Goal: Information Seeking & Learning: Learn about a topic

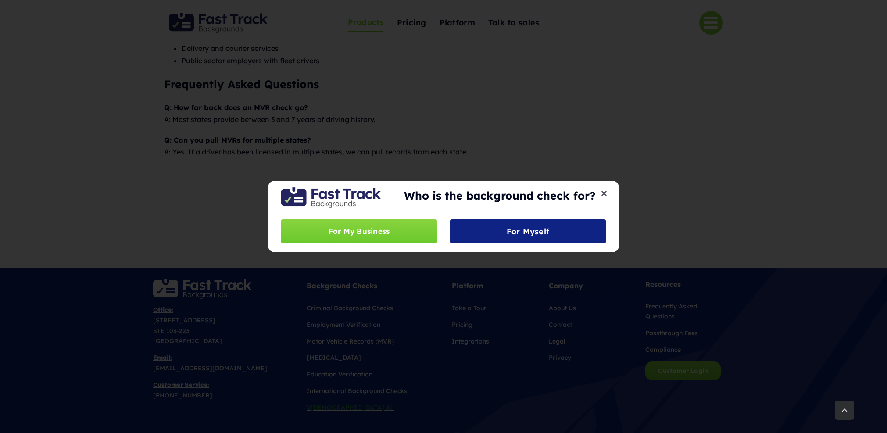
click at [557, 103] on div "Who is the background check for? For My Business For Myself" at bounding box center [443, 216] width 887 height 433
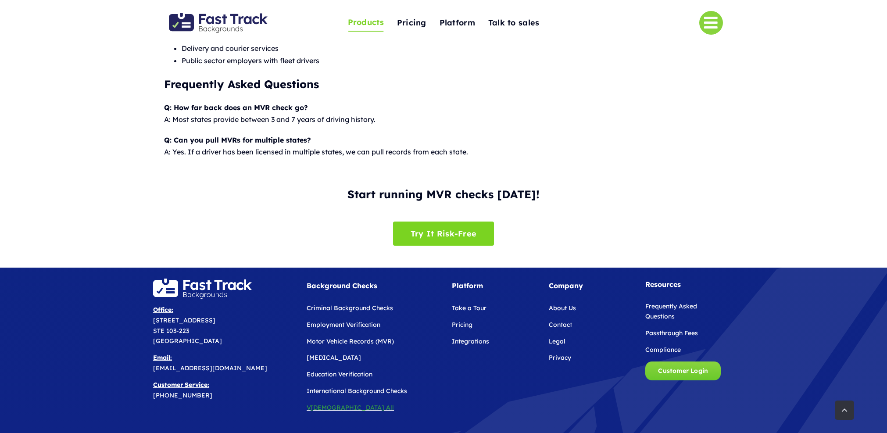
click at [207, 16] on img "Fast Track Backgrounds Logo" at bounding box center [218, 23] width 99 height 20
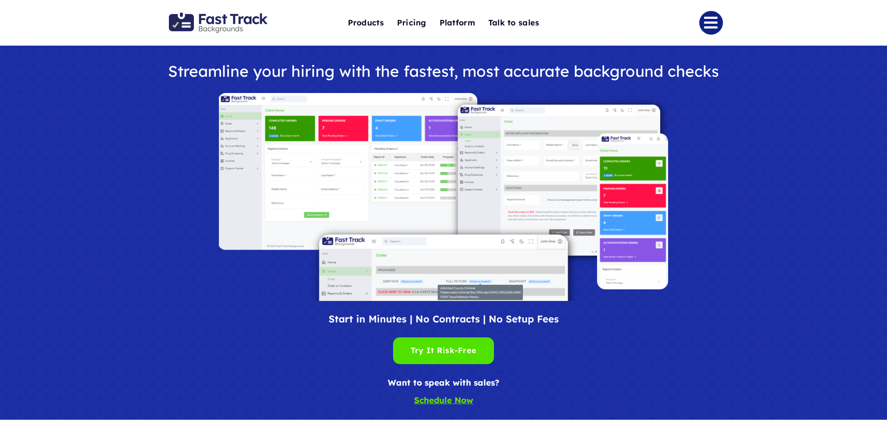
click at [706, 23] on link "Link to #" at bounding box center [711, 23] width 24 height 24
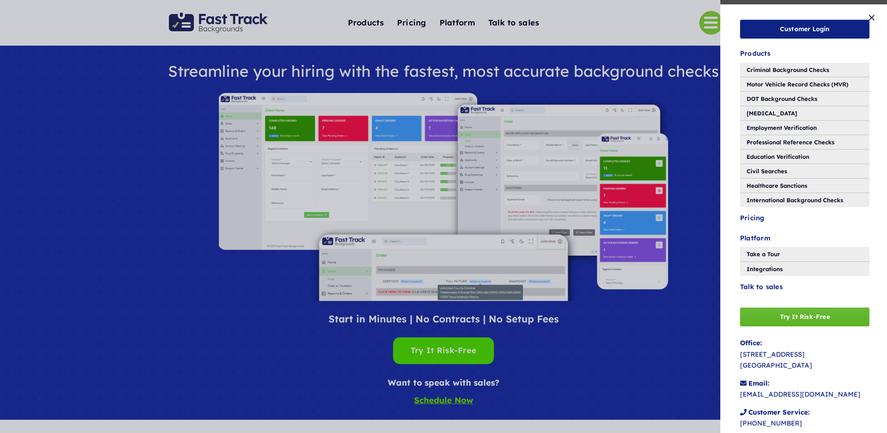
click at [812, 313] on span "Try It Risk-Free" at bounding box center [805, 316] width 50 height 7
click at [639, 43] on div "Customer Login Products Criminal Background Checks Motor Vehicle Record Checks …" at bounding box center [443, 216] width 887 height 433
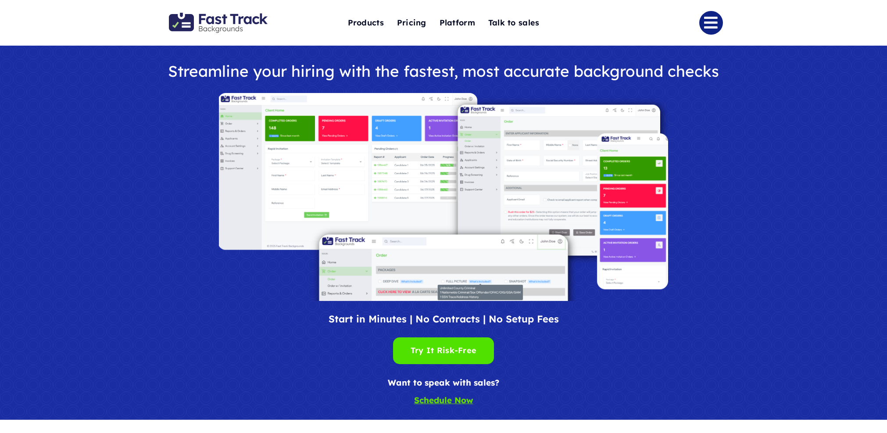
click at [720, 20] on link "Link to #" at bounding box center [711, 23] width 24 height 24
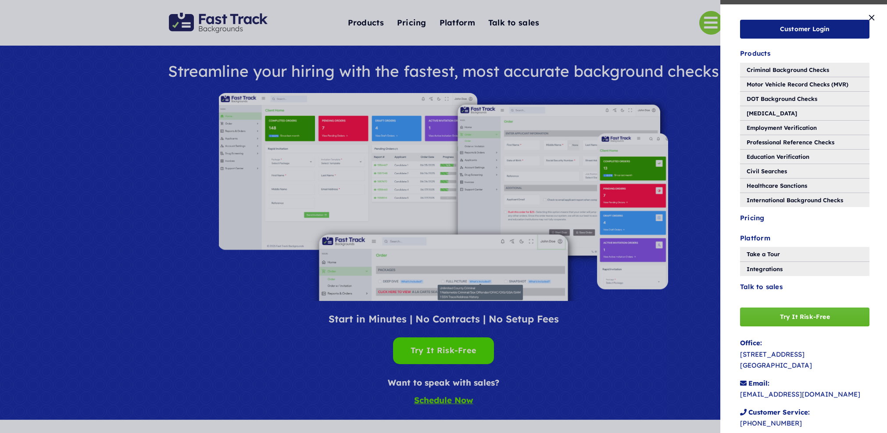
click at [785, 316] on span "Try It Risk-Free" at bounding box center [805, 316] width 50 height 7
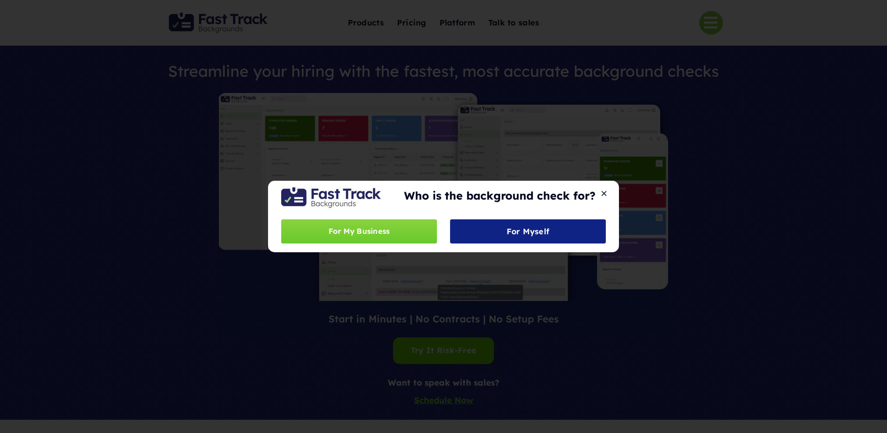
drag, startPoint x: 602, startPoint y: 193, endPoint x: 611, endPoint y: 188, distance: 9.6
click at [602, 193] on button "Close" at bounding box center [604, 194] width 12 height 8
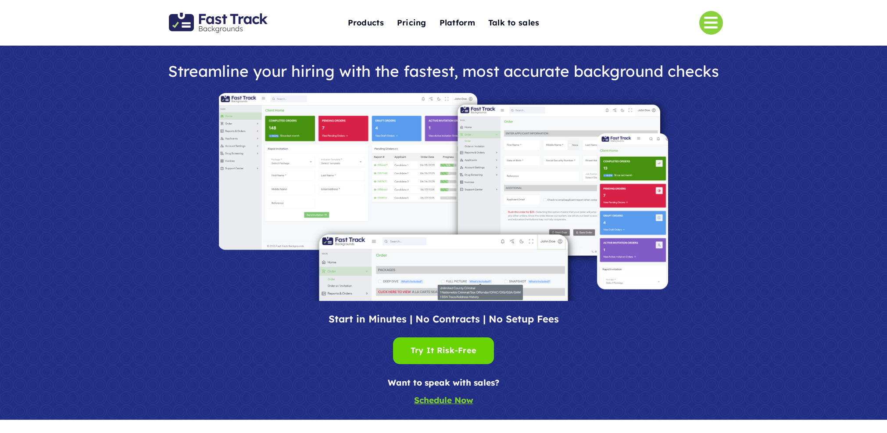
click at [843, 98] on div at bounding box center [443, 233] width 887 height 374
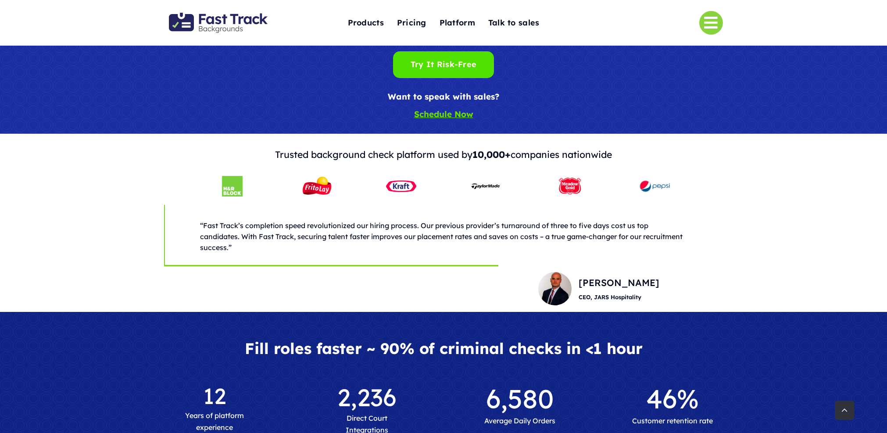
scroll to position [287, 0]
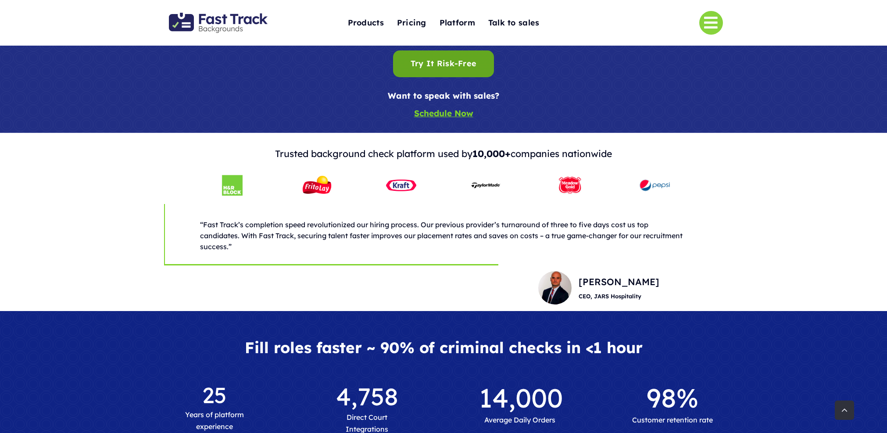
click at [424, 61] on div "Try It Risk-Free Try It Risk-Free" at bounding box center [444, 64] width 66 height 14
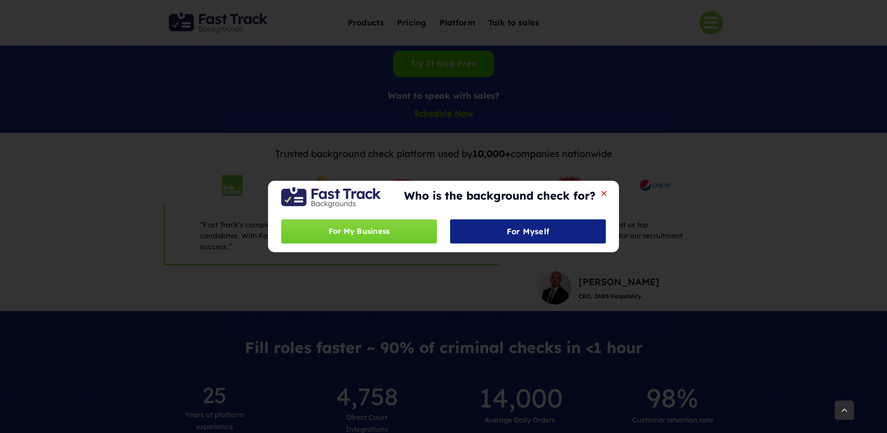
click at [604, 192] on button "Close" at bounding box center [604, 194] width 12 height 8
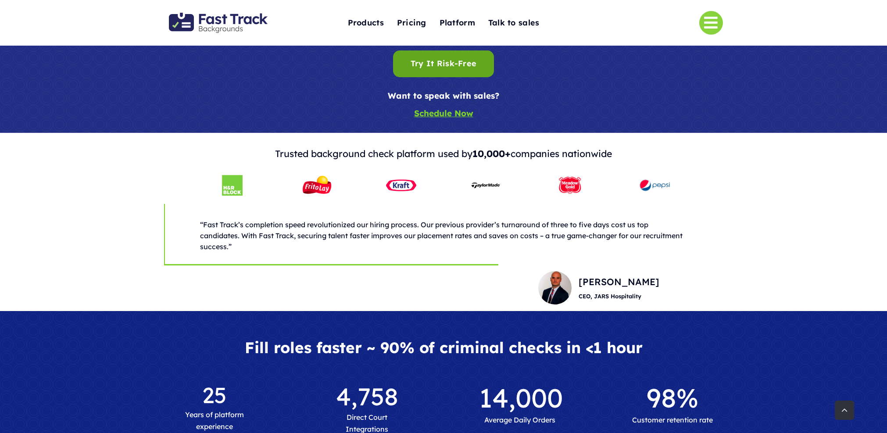
click at [459, 61] on div "Try It Risk-Free Try It Risk-Free" at bounding box center [444, 64] width 66 height 14
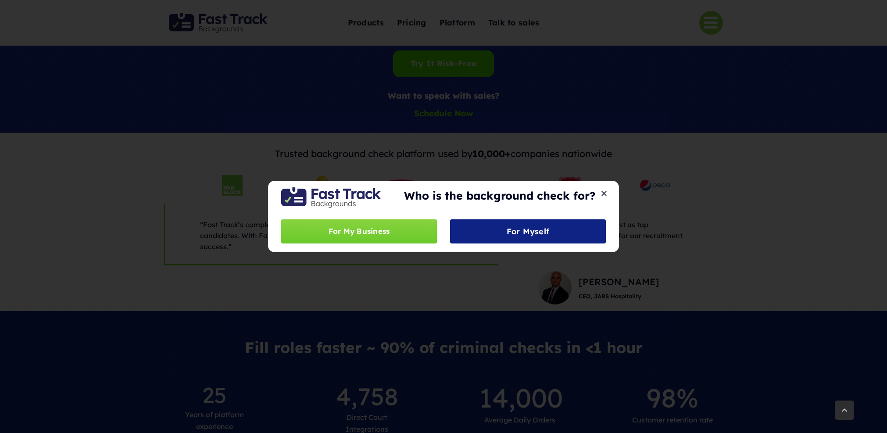
click at [249, 137] on div "Who is the background check for? For My Business For Myself" at bounding box center [443, 216] width 887 height 433
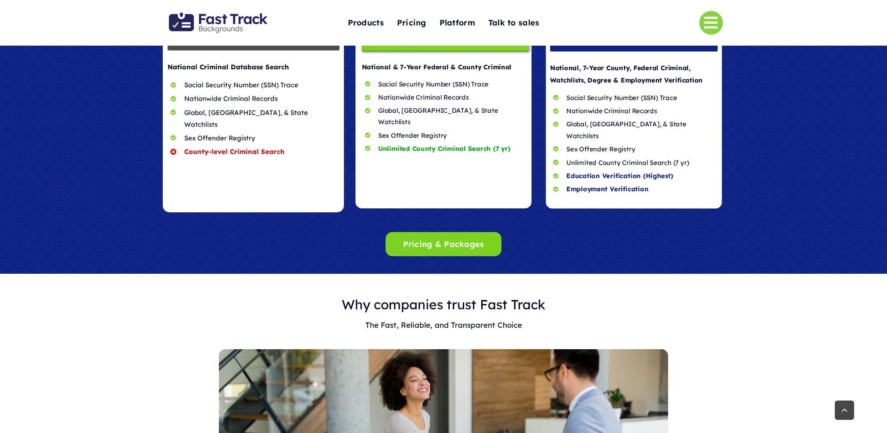
scroll to position [828, 0]
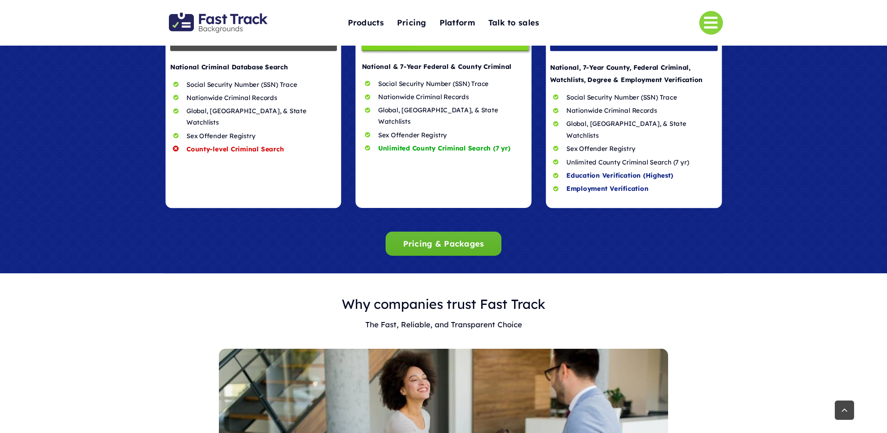
click at [432, 239] on span "Pricing & Packages" at bounding box center [443, 243] width 81 height 9
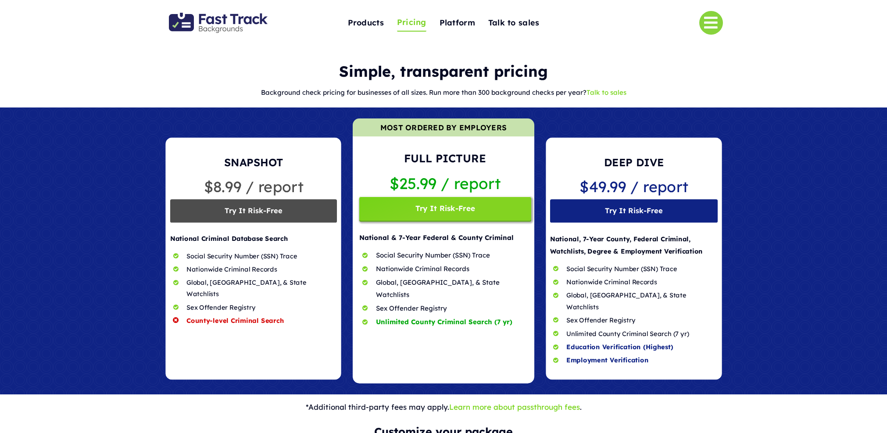
click at [423, 213] on span at bounding box center [444, 250] width 182 height 265
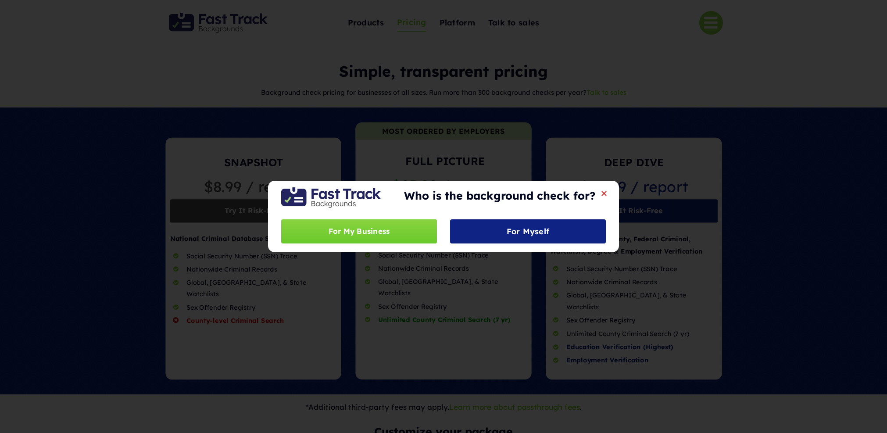
click at [604, 194] on button "Close" at bounding box center [604, 194] width 12 height 8
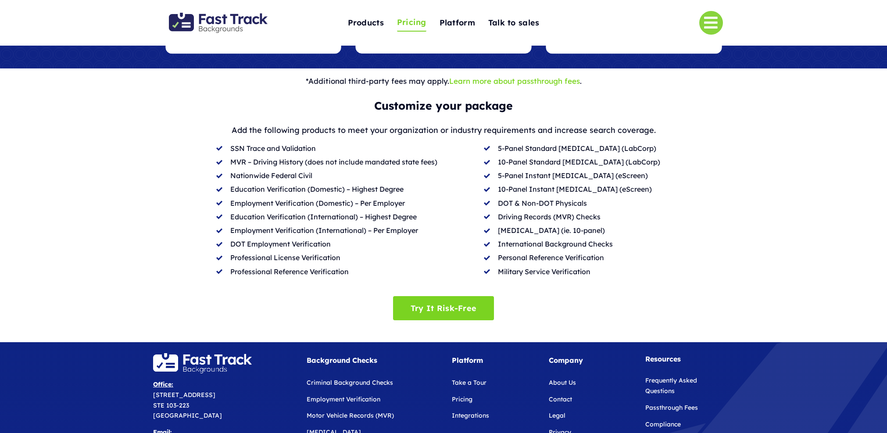
scroll to position [316, 0]
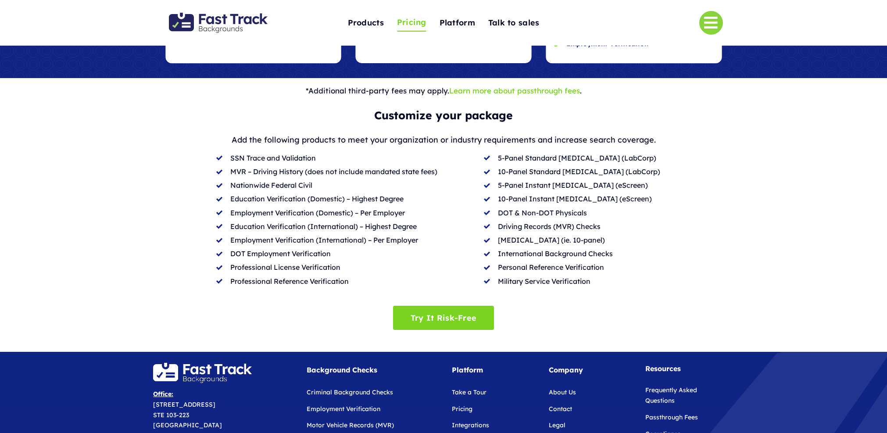
drag, startPoint x: 337, startPoint y: 253, endPoint x: 349, endPoint y: 262, distance: 14.9
click at [339, 261] on p "Professional License Verification" at bounding box center [336, 267] width 213 height 12
click at [358, 275] on p "Professional Reference Verification" at bounding box center [336, 281] width 213 height 12
click at [689, 152] on p "5-Panel Standard [MEDICAL_DATA] (LabCorp)" at bounding box center [610, 158] width 225 height 12
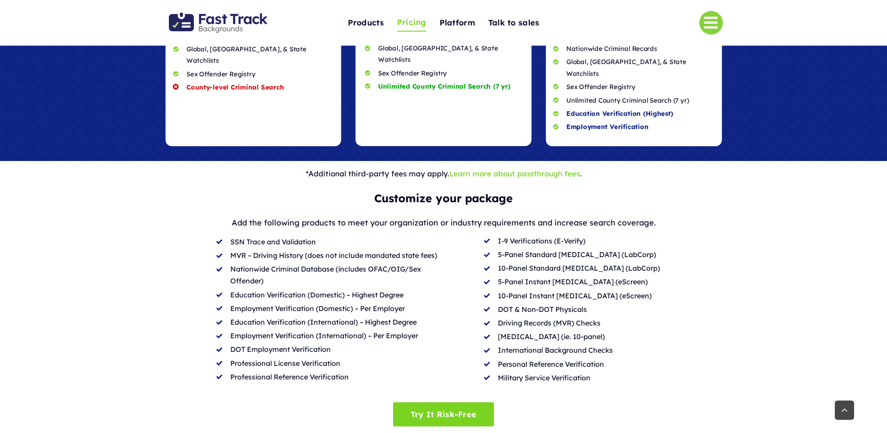
scroll to position [234, 0]
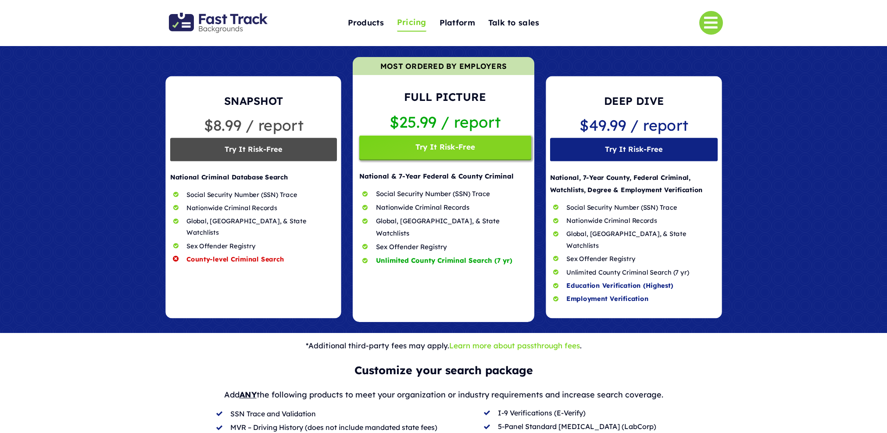
scroll to position [58, 0]
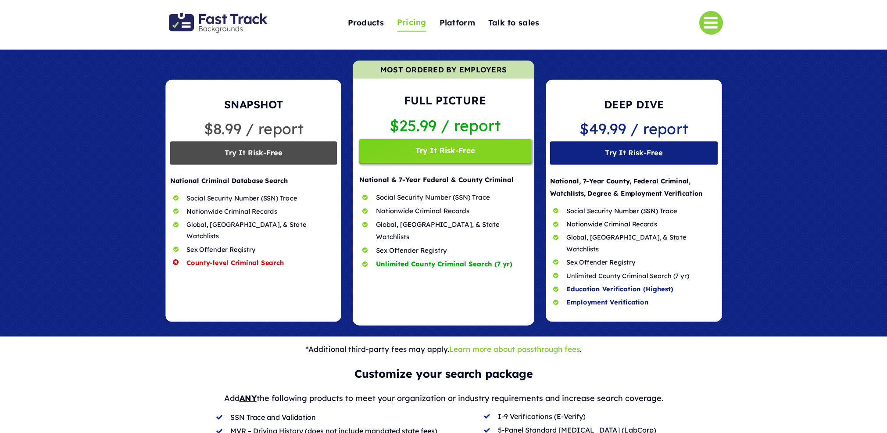
click at [468, 151] on span at bounding box center [444, 193] width 182 height 265
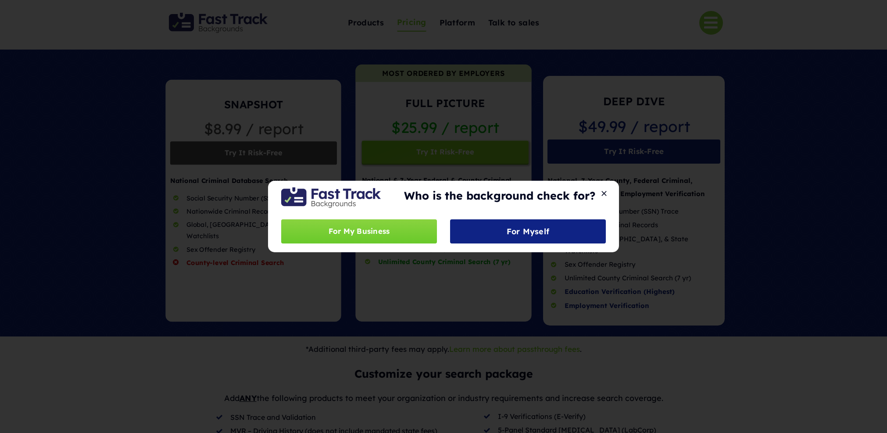
drag, startPoint x: 671, startPoint y: 137, endPoint x: 676, endPoint y: 163, distance: 26.4
click at [672, 137] on div "Who is the background check for? For My Business For Myself" at bounding box center [443, 216] width 887 height 433
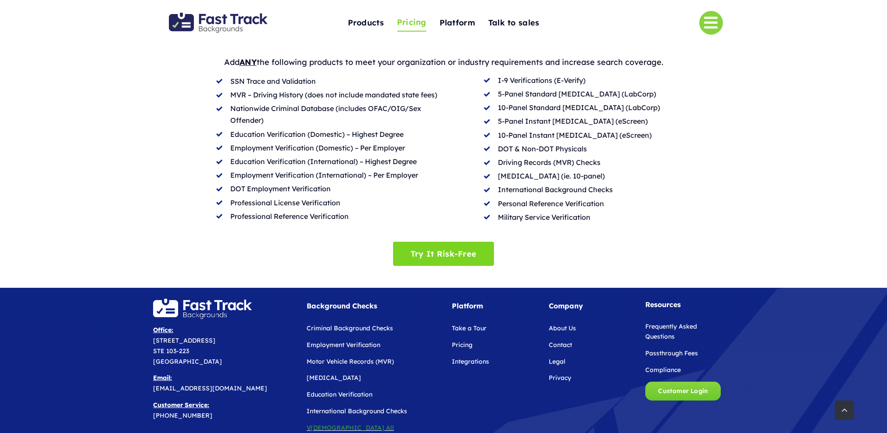
scroll to position [470, 0]
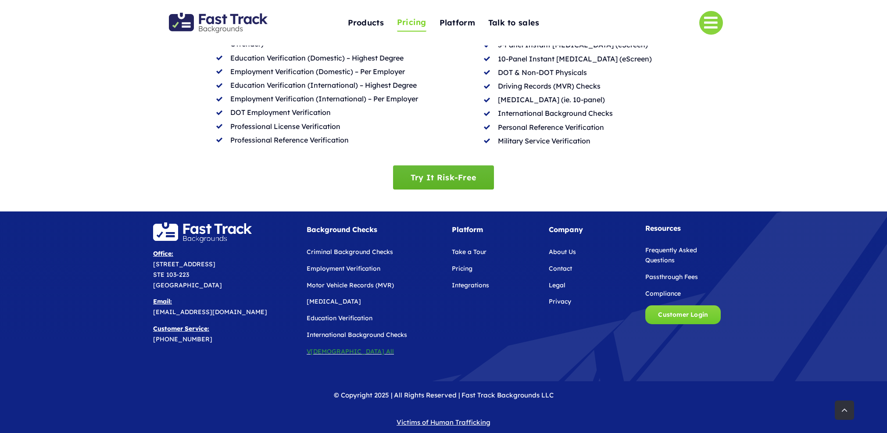
click at [478, 167] on link "Try It Risk-Free" at bounding box center [443, 177] width 101 height 24
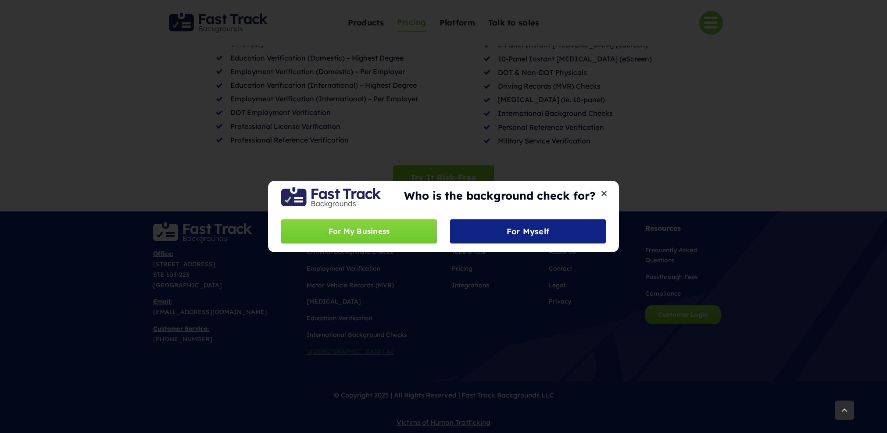
click at [703, 133] on div "Who is the background check for? For My Business For Myself" at bounding box center [443, 216] width 887 height 433
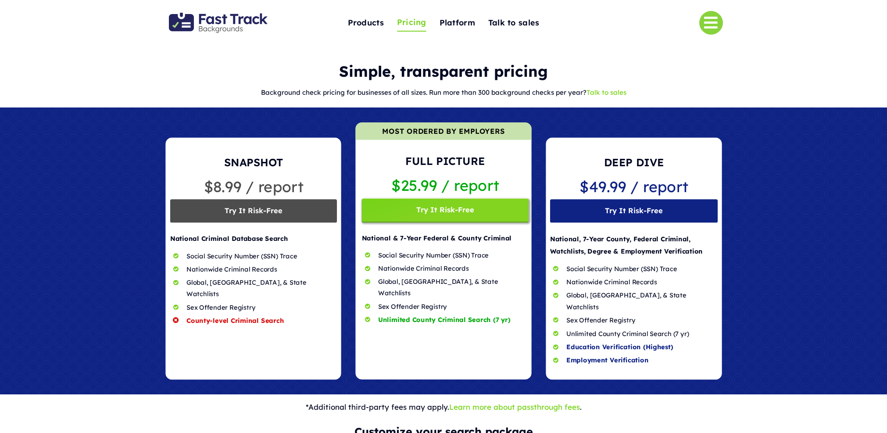
click at [614, 92] on link "Talk to sales" at bounding box center [607, 92] width 40 height 8
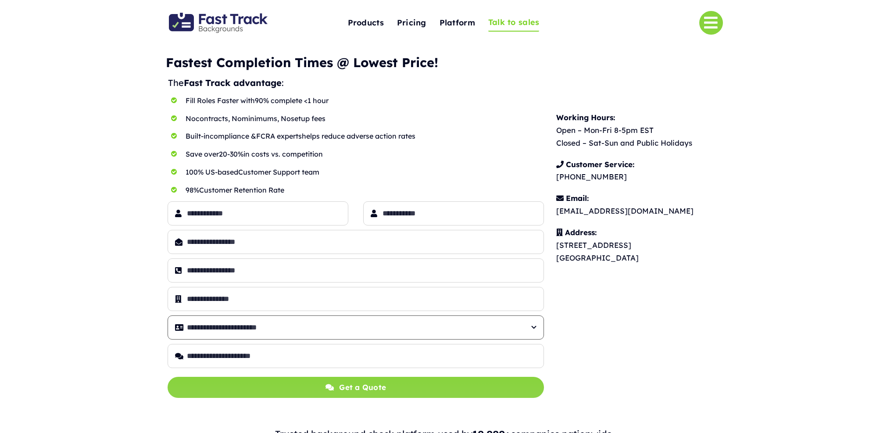
click at [351, 324] on select "**********" at bounding box center [356, 327] width 376 height 24
click at [371, 326] on select "**********" at bounding box center [356, 327] width 376 height 24
click at [285, 326] on select "**********" at bounding box center [356, 327] width 376 height 24
click at [230, 21] on img "Fast Track Backgrounds Logo" at bounding box center [218, 23] width 99 height 20
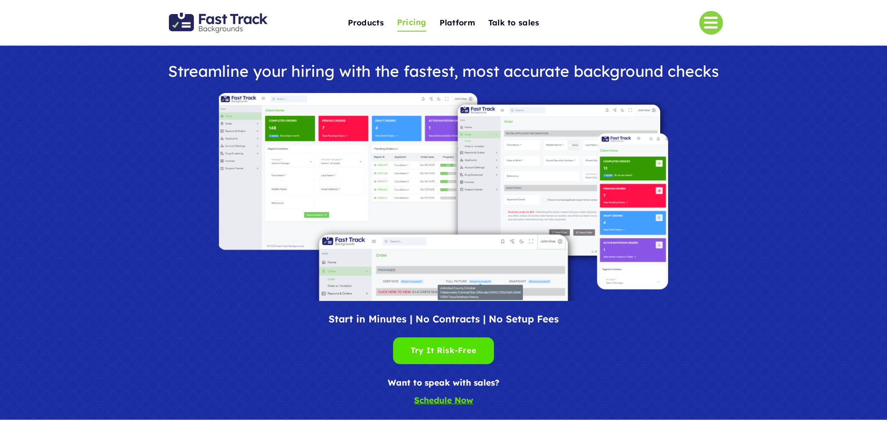
click at [414, 22] on span "Pricing" at bounding box center [411, 23] width 29 height 14
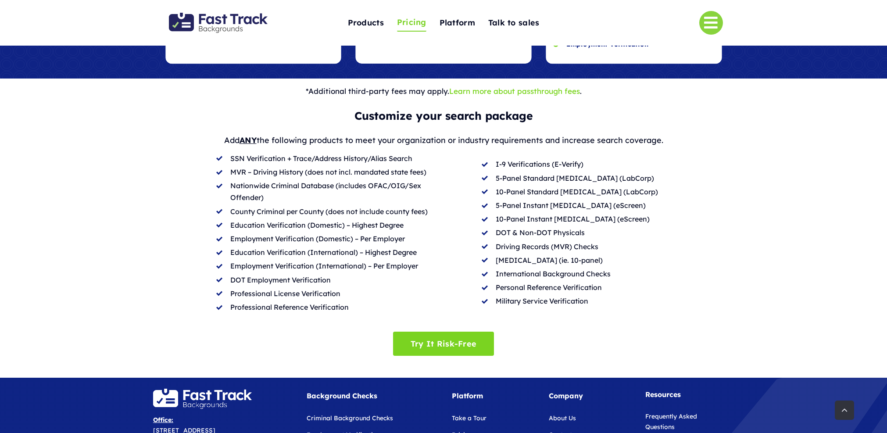
scroll to position [316, 0]
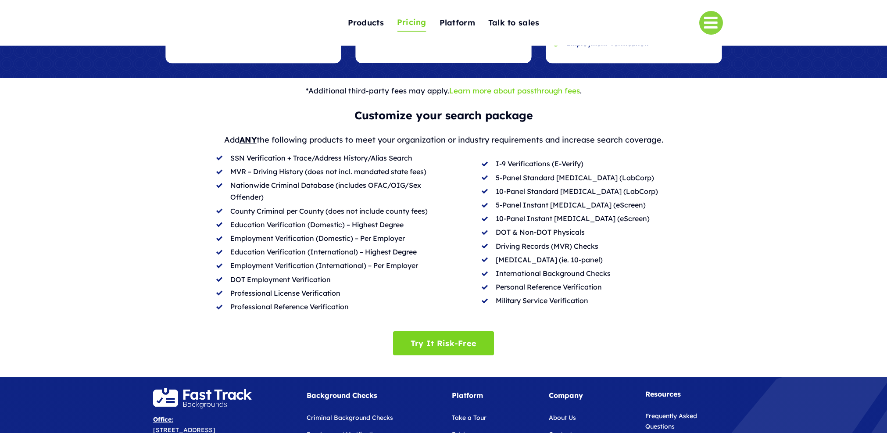
click at [118, 78] on div "*Additional third-party fees may apply. Learn more about passthrough fees ." at bounding box center [443, 92] width 887 height 28
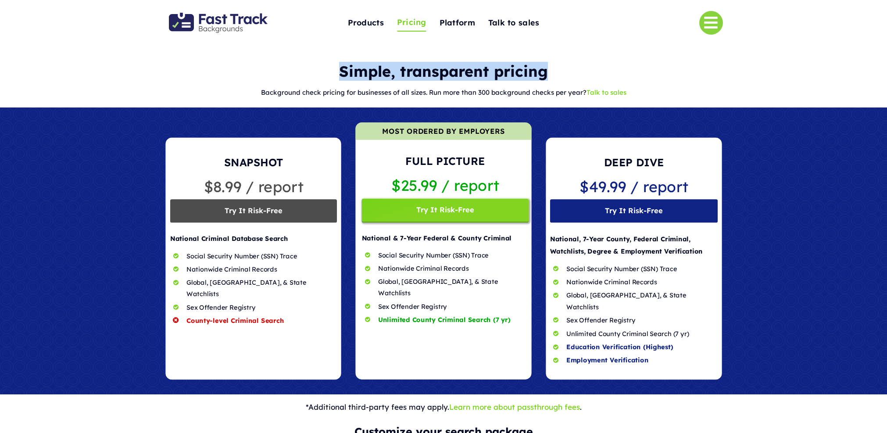
drag, startPoint x: 340, startPoint y: 74, endPoint x: 579, endPoint y: 79, distance: 239.6
click at [572, 79] on div "Simple, transparent pricing" at bounding box center [443, 71] width 558 height 16
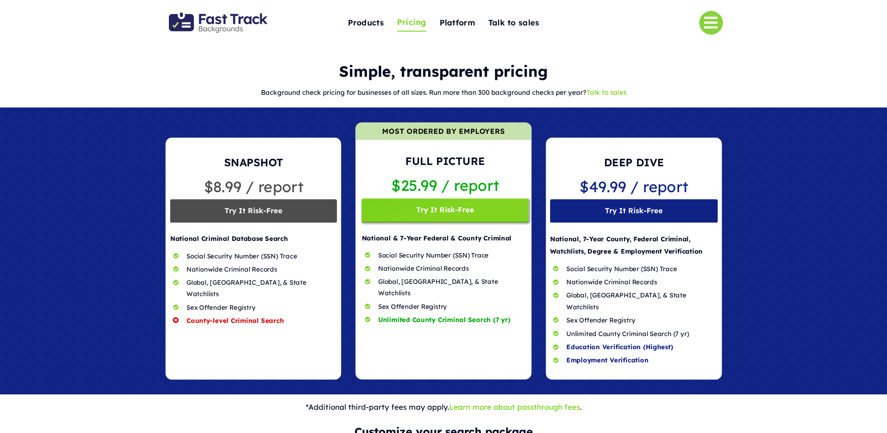
click at [736, 83] on div "Simple, transparent pricing Background check pricing for businesses of all size…" at bounding box center [443, 83] width 887 height 49
click at [811, 112] on div at bounding box center [443, 250] width 887 height 287
click at [99, 93] on div "Simple, transparent pricing Background check pricing for businesses of all size…" at bounding box center [443, 83] width 887 height 49
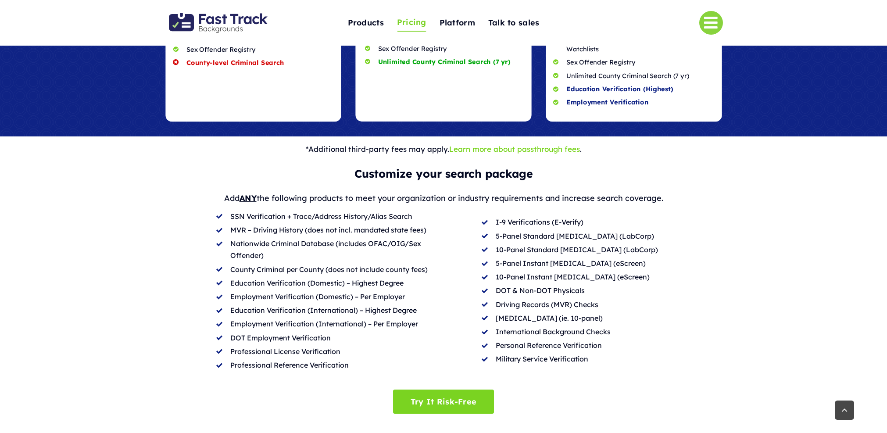
scroll to position [350, 0]
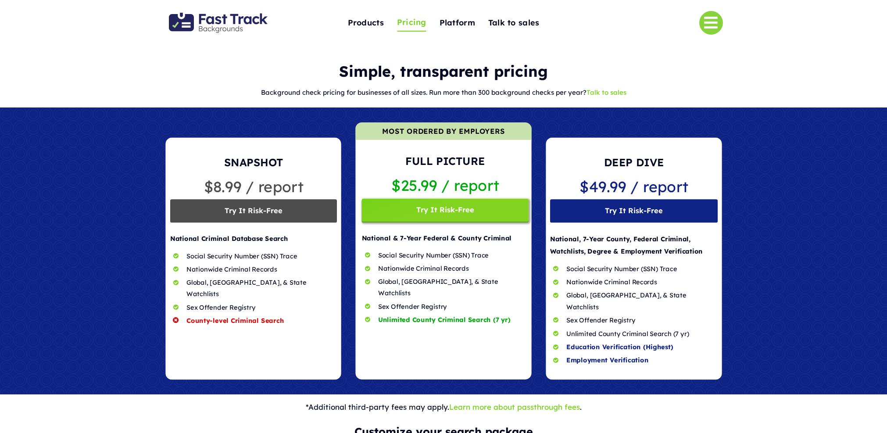
click at [222, 32] on img "Fast Track Backgrounds Logo" at bounding box center [218, 23] width 99 height 20
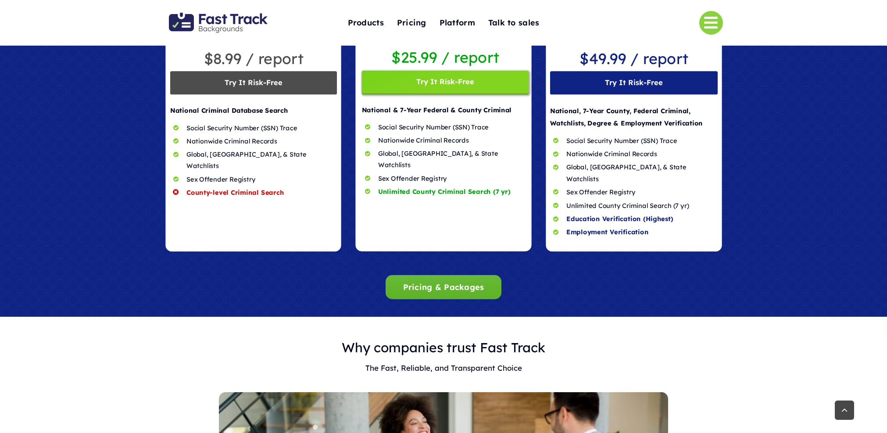
scroll to position [785, 0]
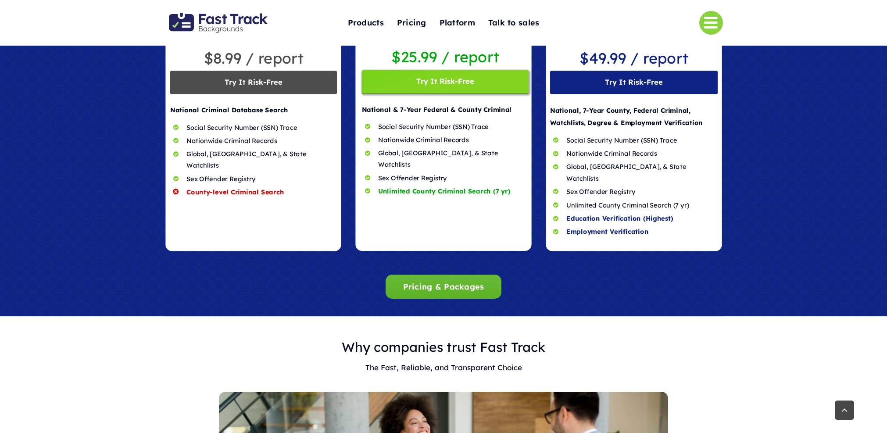
click at [447, 282] on span "Pricing & Packages" at bounding box center [443, 286] width 81 height 9
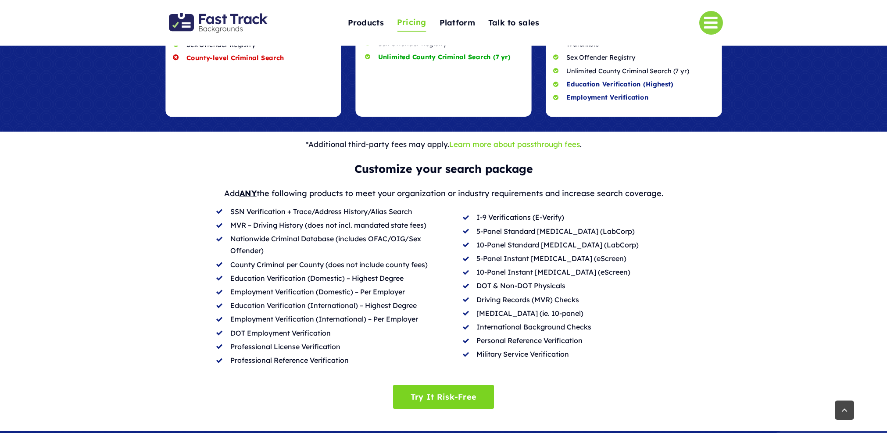
scroll to position [263, 0]
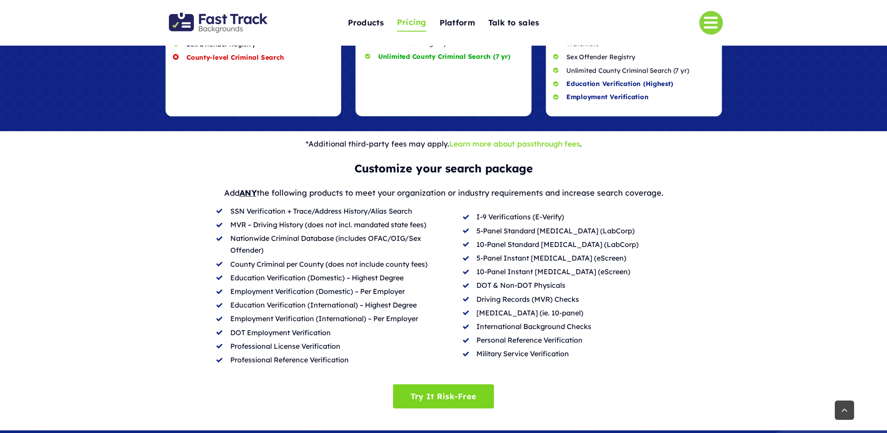
click at [776, 159] on div "Customize your search package Add ANY the following products to meet your organ…" at bounding box center [443, 267] width 887 height 217
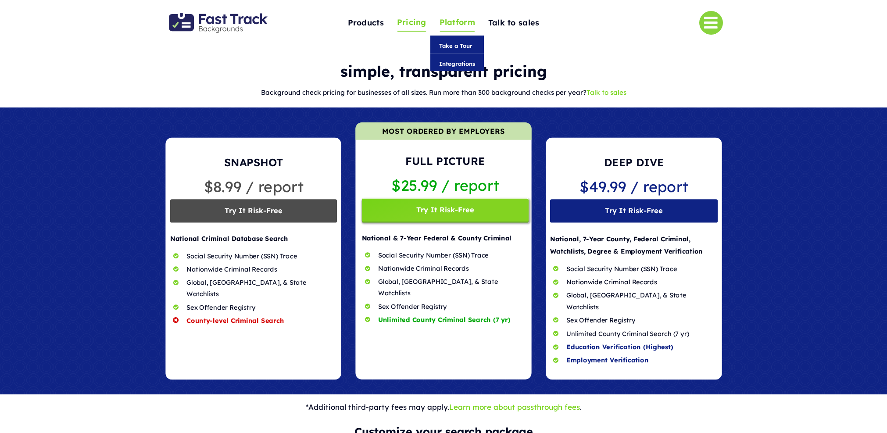
click at [459, 24] on span "Platform" at bounding box center [458, 23] width 36 height 14
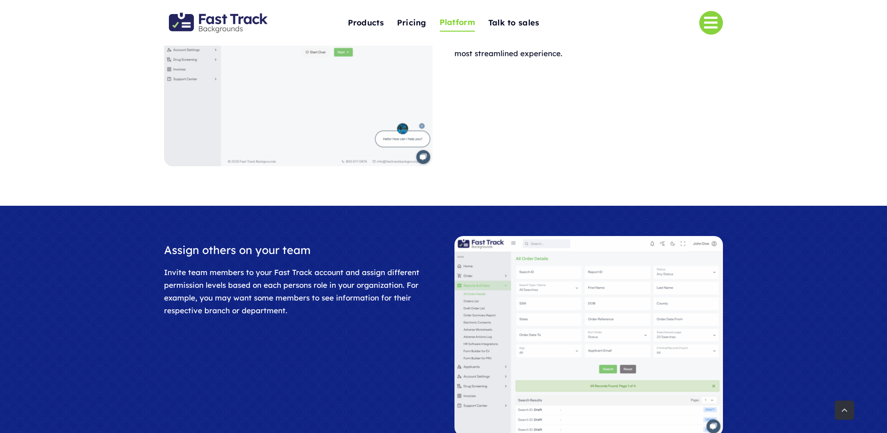
scroll to position [395, 0]
click at [415, 24] on span "Pricing" at bounding box center [411, 23] width 29 height 14
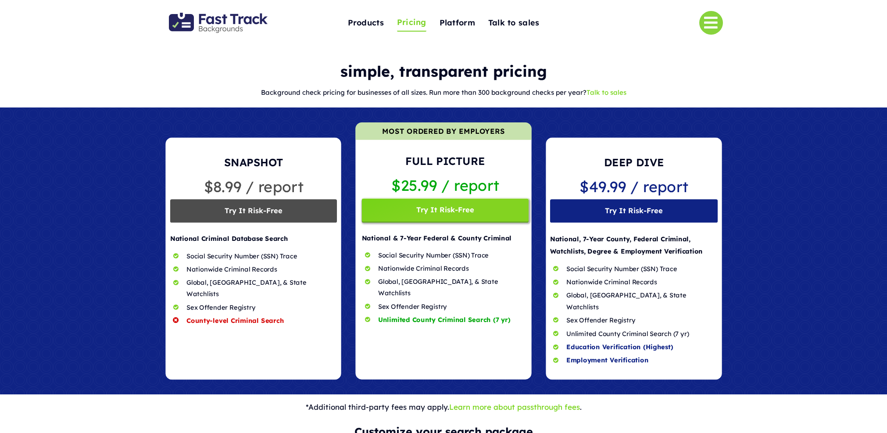
click at [607, 92] on link "Talk to sales" at bounding box center [607, 92] width 40 height 8
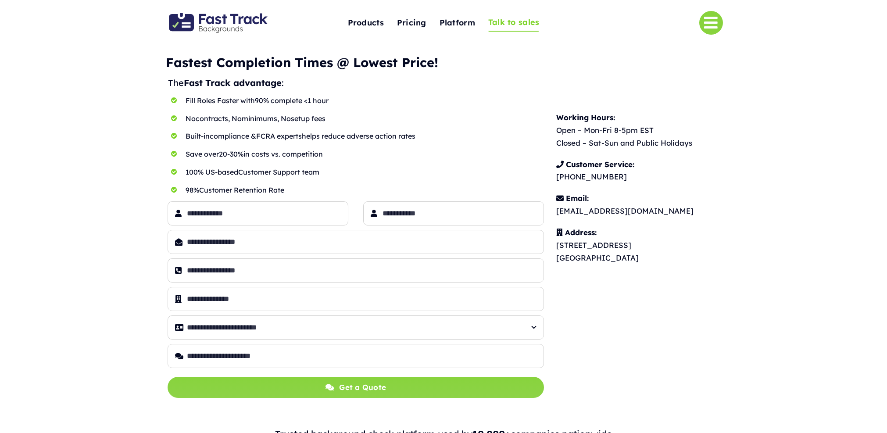
click at [228, 18] on img "Fast Track Backgrounds Logo" at bounding box center [218, 23] width 99 height 20
